Goal: Navigation & Orientation: Find specific page/section

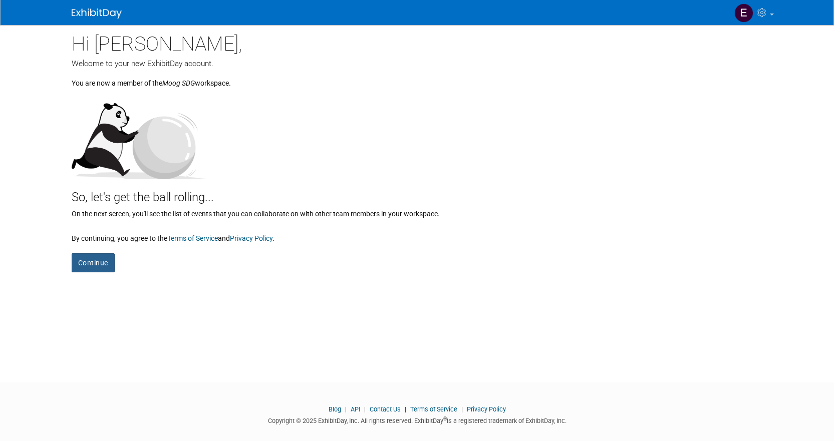
click at [95, 264] on button "Continue" at bounding box center [93, 262] width 43 height 19
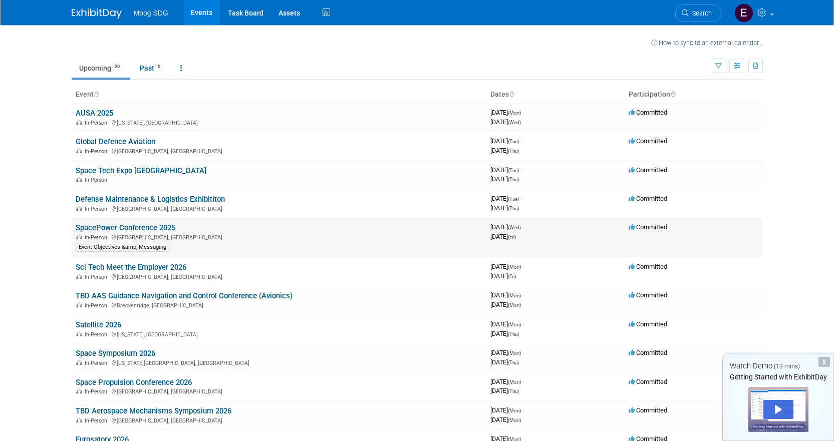
click at [153, 227] on link "SpacePower Conference 2025" at bounding box center [126, 227] width 100 height 9
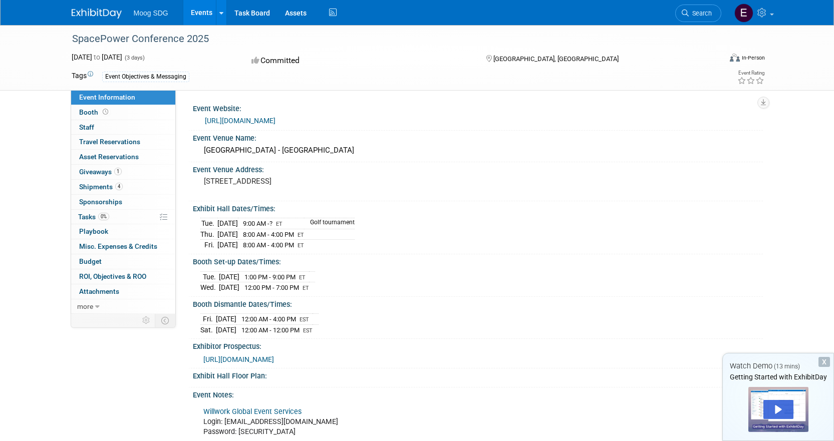
click at [101, 10] on img at bounding box center [97, 14] width 50 height 10
